Goal: Task Accomplishment & Management: Use online tool/utility

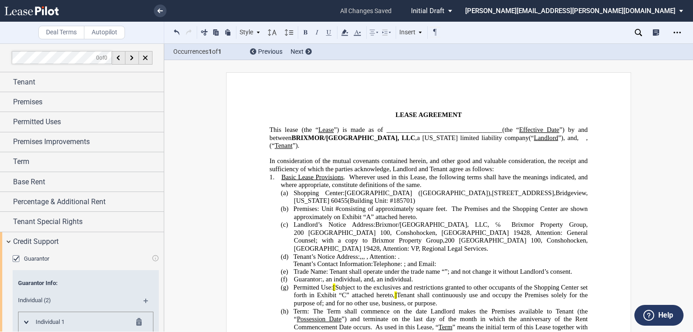
scroll to position [0, 0]
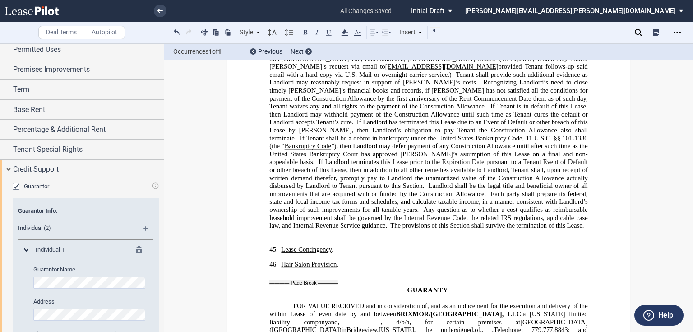
click at [342, 246] on p "45. ​ Lease Contingency ." at bounding box center [434, 250] width 307 height 8
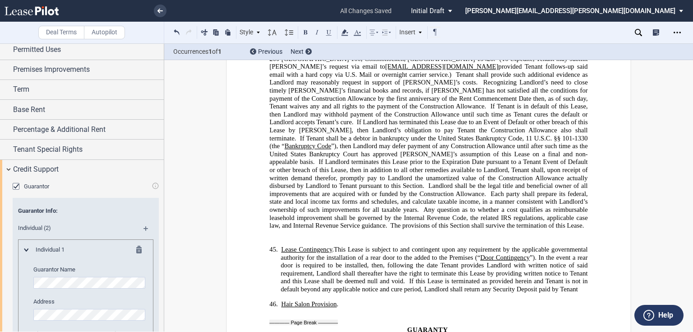
drag, startPoint x: 472, startPoint y: 192, endPoint x: 612, endPoint y: 199, distance: 140.5
click at [482, 246] on span "This Lease is subject to and contingent upon any requirement by the applicable …" at bounding box center [435, 269] width 309 height 47
click at [320, 206] on span "Any question as to whether a cost qualifies as reimbursable leasehold improveme…" at bounding box center [429, 217] width 320 height 23
click at [478, 253] on span ". In the event a rear door is required to be installed, then, following the dat…" at bounding box center [435, 268] width 309 height 31
drag, startPoint x: 327, startPoint y: 187, endPoint x: 446, endPoint y: 187, distance: 118.7
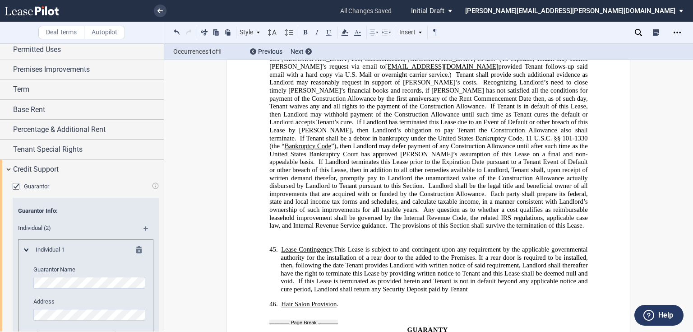
click at [330, 246] on span "​ Lease Contingency . This Lease is subject to and contingent upon any requirem…" at bounding box center [435, 269] width 309 height 47
click at [287, 300] on span "​Hair Salon Provision" at bounding box center [309, 304] width 56 height 8
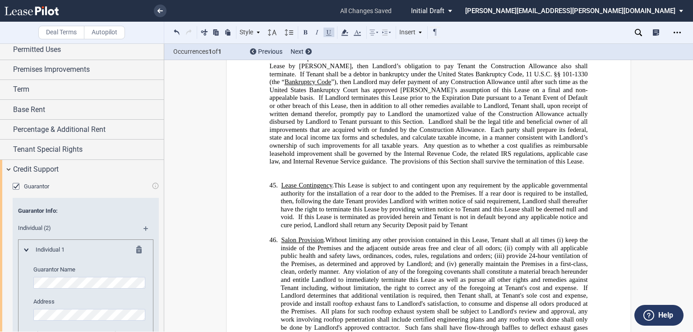
scroll to position [6426, 0]
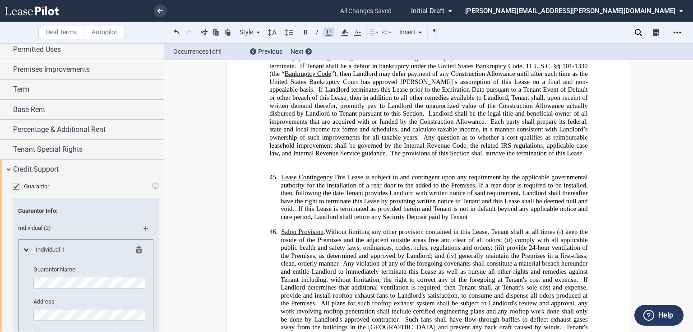
drag, startPoint x: 324, startPoint y: 192, endPoint x: 353, endPoint y: 190, distance: 29.4
click at [325, 228] on span "Without limiting any other provision contained in this Lease, Tenant shall at a…" at bounding box center [435, 247] width 309 height 39
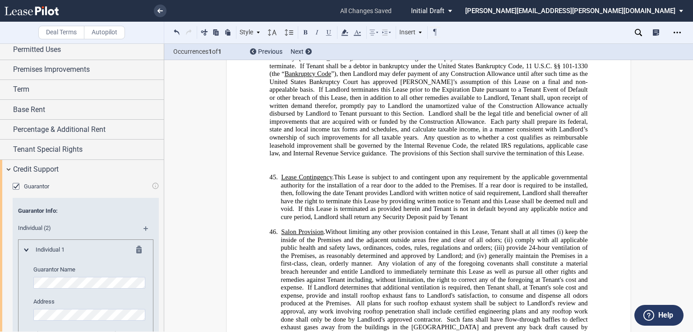
click at [388, 278] on p "46. ​Salon Provision . Without limiting any other provision contained in this L…" at bounding box center [434, 287] width 307 height 119
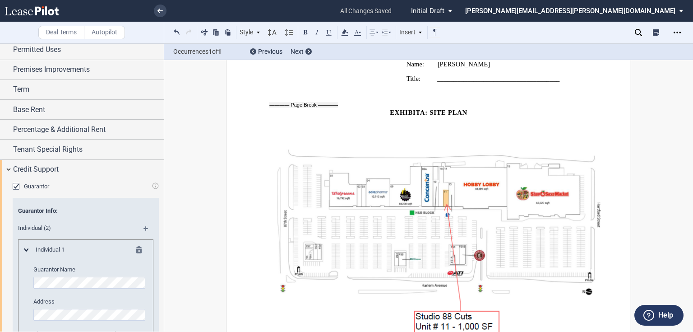
scroll to position [5560, 0]
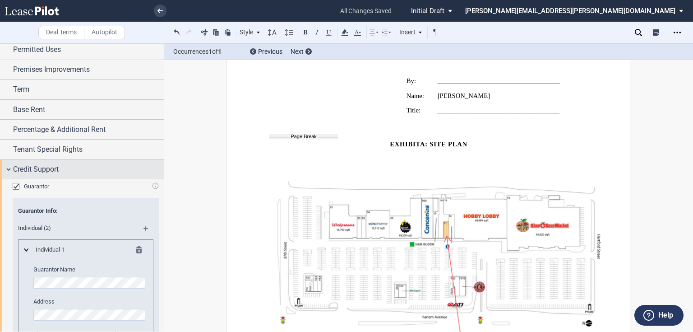
click at [65, 169] on div "Credit Support" at bounding box center [88, 169] width 151 height 11
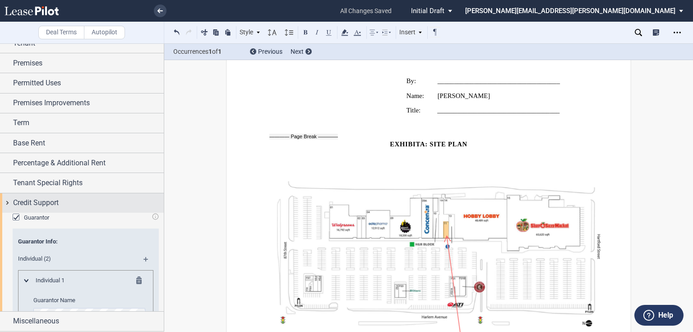
scroll to position [0, 0]
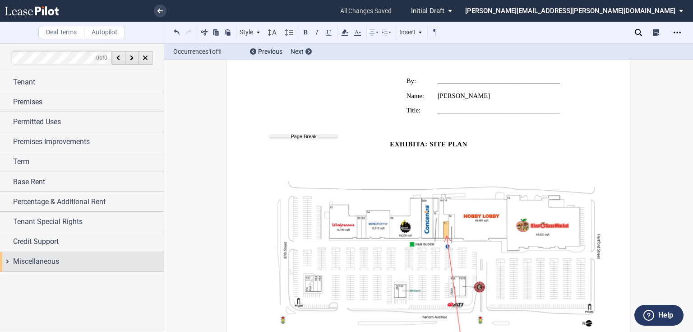
click at [51, 261] on span "Miscellaneous" at bounding box center [36, 261] width 46 height 11
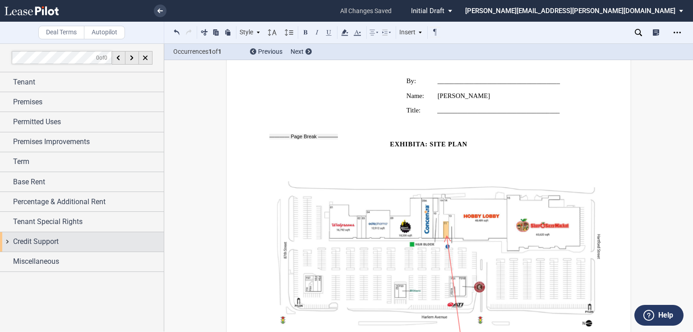
click at [46, 246] on div "Credit Support" at bounding box center [82, 241] width 164 height 19
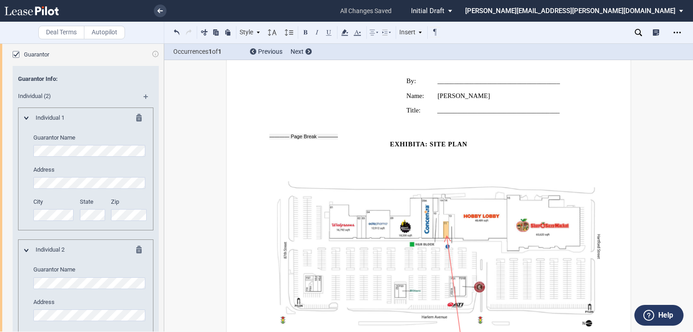
scroll to position [253, 0]
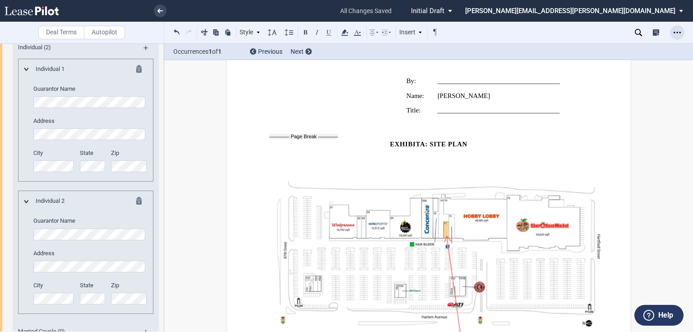
click at [681, 31] on div "Open Lease options menu" at bounding box center [677, 32] width 14 height 14
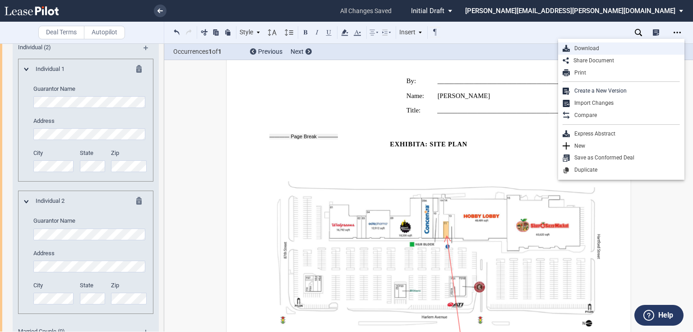
click at [610, 51] on div "Download" at bounding box center [625, 49] width 110 height 8
